Goal: Check status: Check status

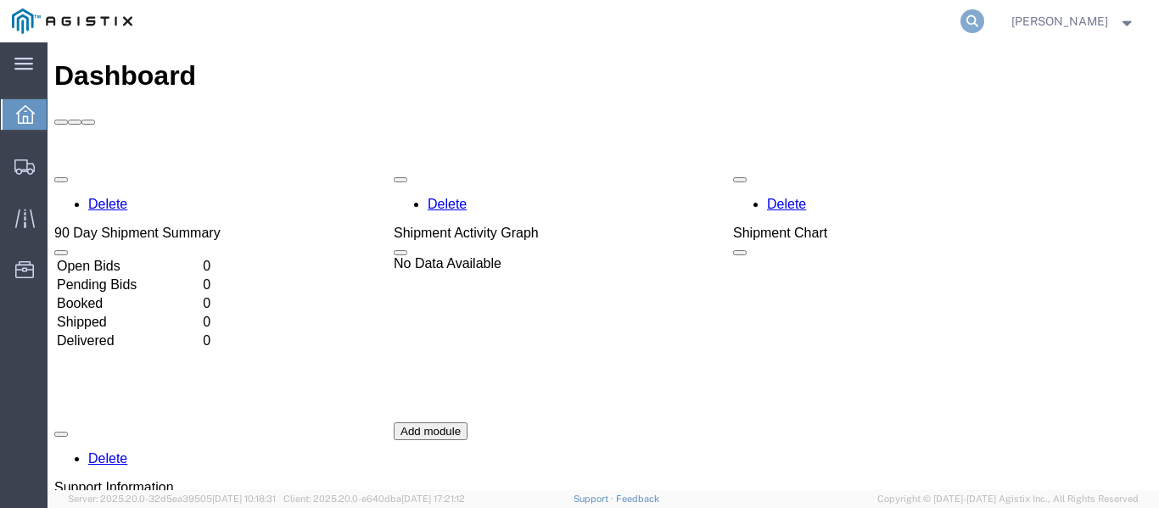
click at [968, 22] on icon at bounding box center [973, 21] width 24 height 24
click at [565, 28] on input "search" at bounding box center [703, 21] width 516 height 41
type input "57054282"
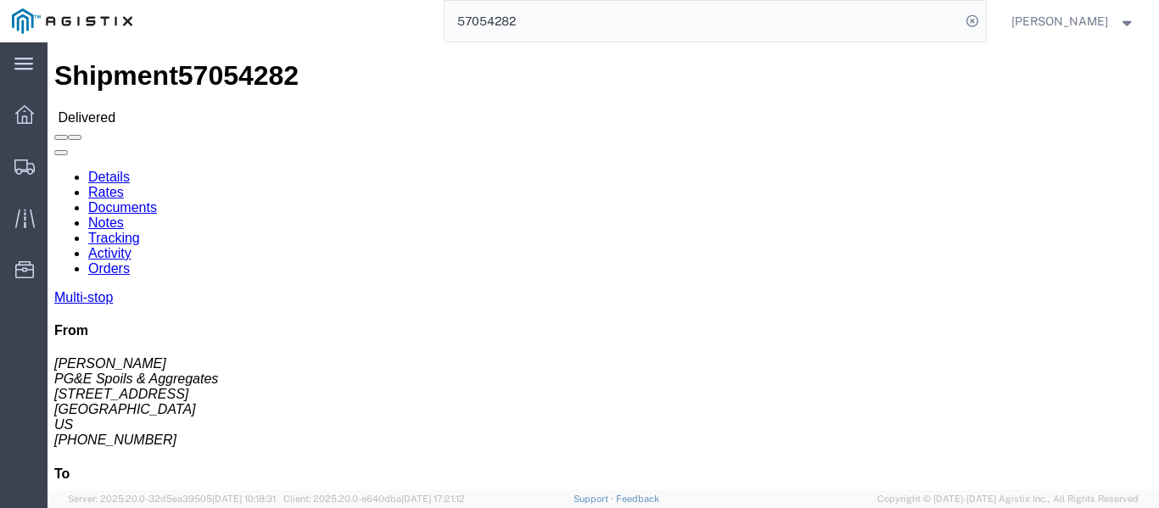
click link "Documents"
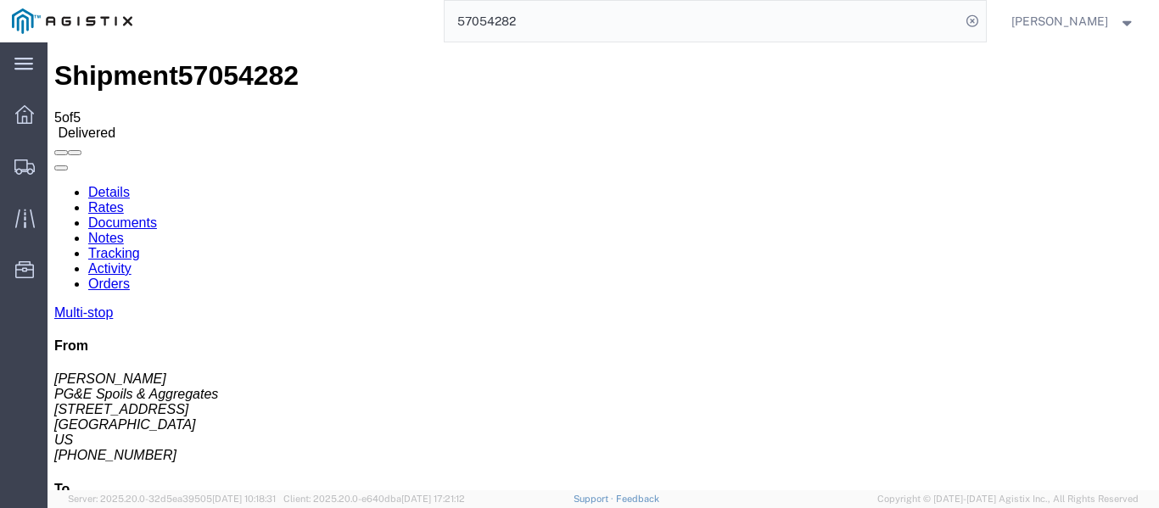
click at [54, 185] on icon at bounding box center [54, 185] width 0 height 0
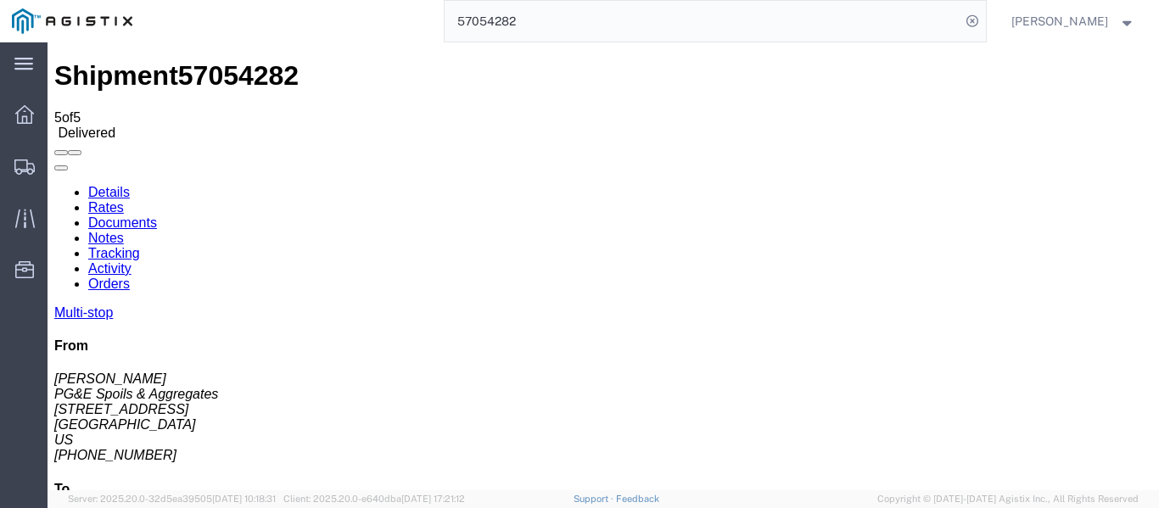
click at [140, 246] on link "Tracking" at bounding box center [114, 253] width 52 height 14
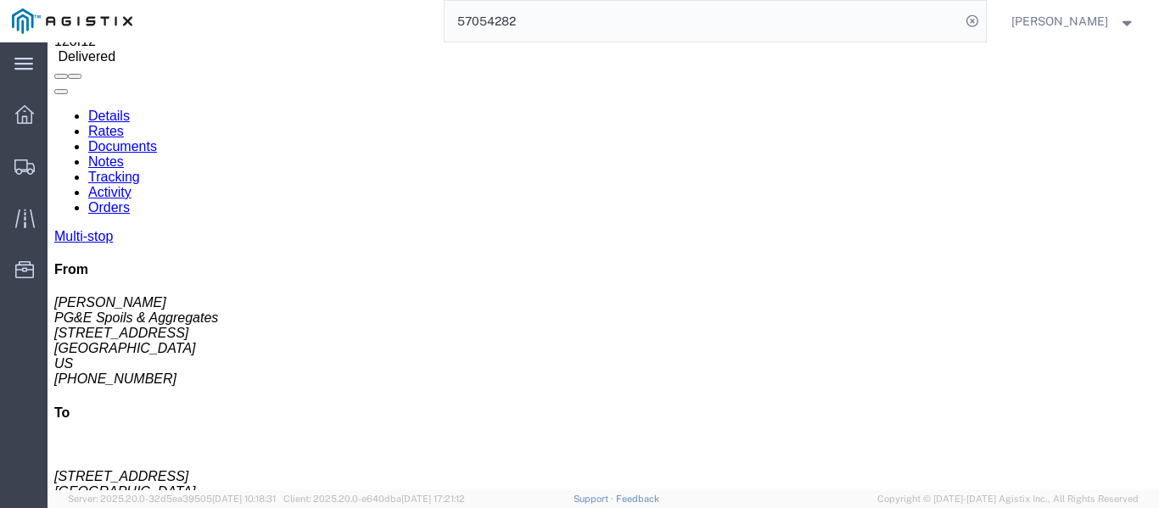
scroll to position [275, 0]
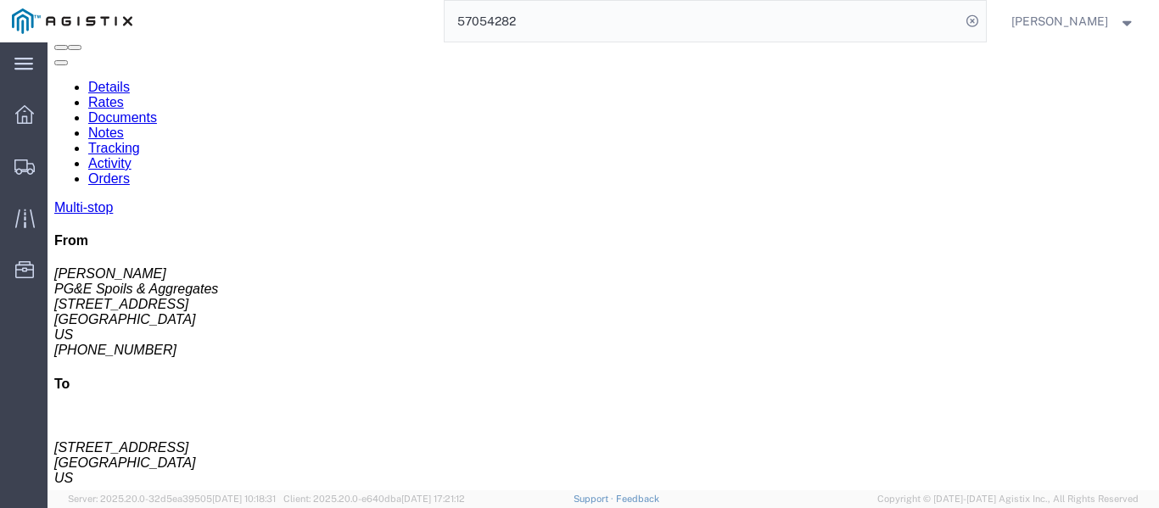
scroll to position [20, 0]
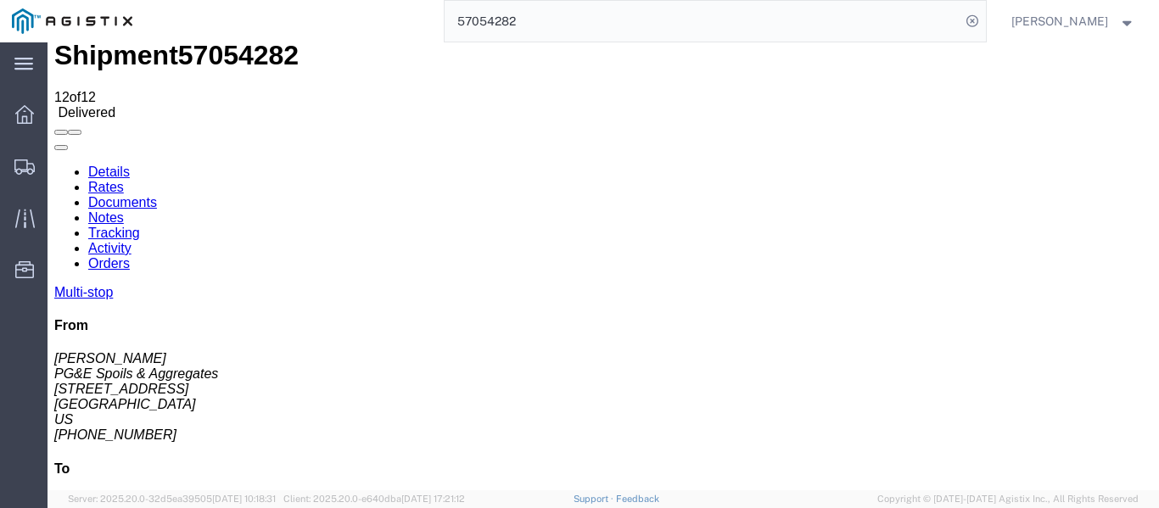
click at [157, 195] on link "Documents" at bounding box center [122, 202] width 69 height 14
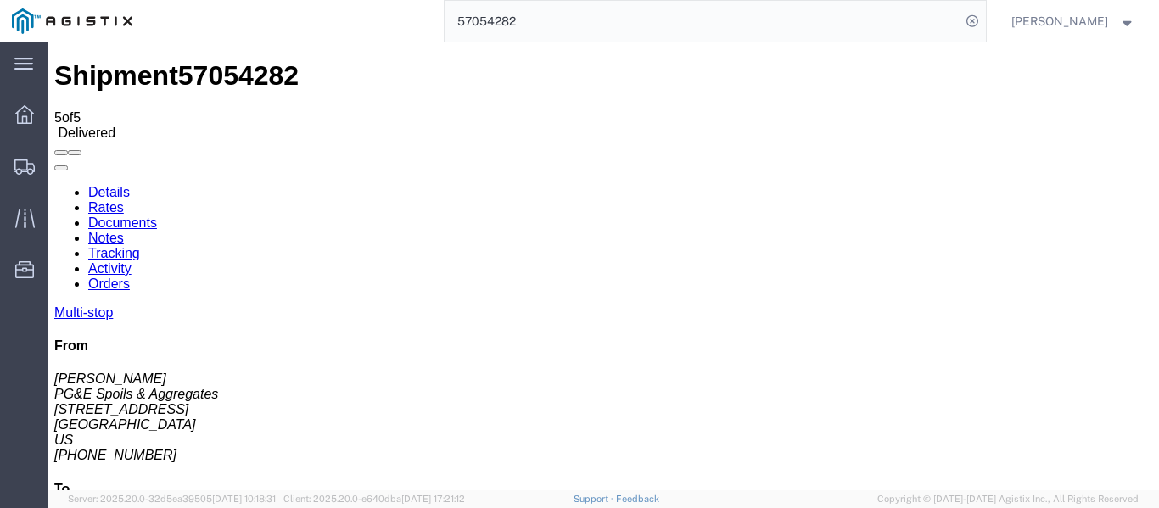
click at [124, 231] on link "Notes" at bounding box center [106, 238] width 36 height 14
